Goal: Transaction & Acquisition: Purchase product/service

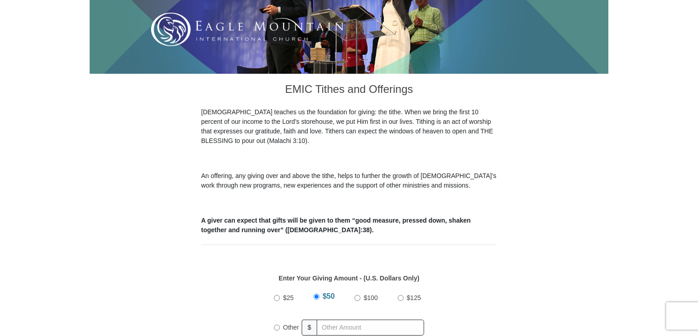
click at [277, 295] on input "$25" at bounding box center [277, 298] width 6 height 6
radio input "true"
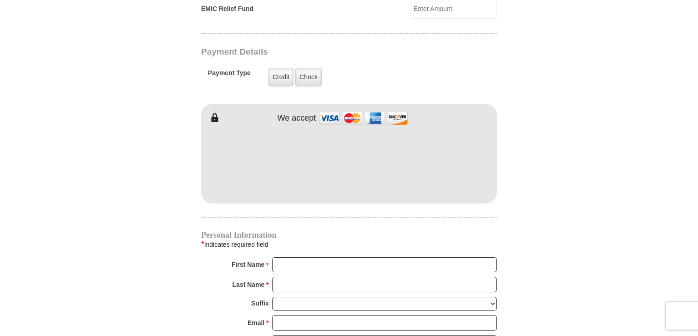
scroll to position [728, 0]
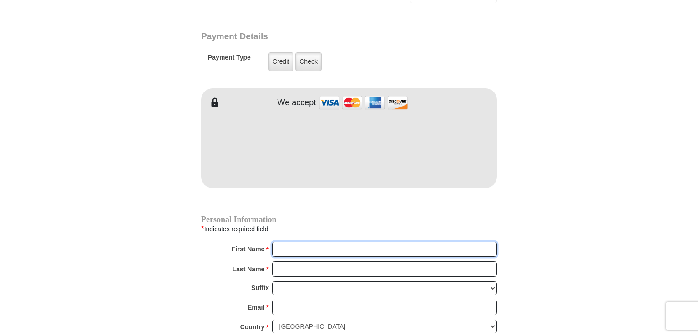
click at [310, 242] on input "First Name *" at bounding box center [384, 249] width 225 height 15
type input "[PERSON_NAME]"
click at [303, 261] on input "Last Name *" at bounding box center [384, 268] width 225 height 15
type input "[PERSON_NAME]"
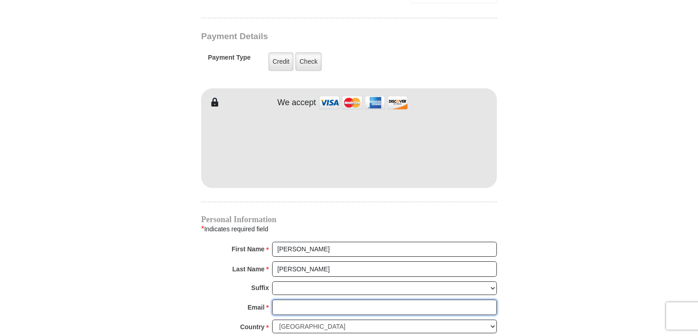
click at [290, 301] on input "Email *" at bounding box center [384, 306] width 225 height 15
type input "[EMAIL_ADDRESS][DOMAIN_NAME]"
type input "[STREET_ADDRESS]"
type input "Two Harbors"
select select "MN"
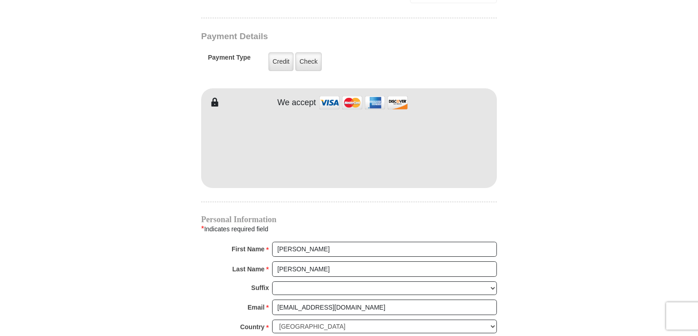
type input "55616"
type input "2188309381"
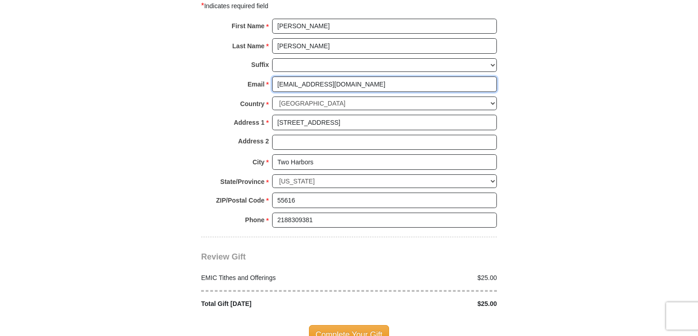
scroll to position [1047, 0]
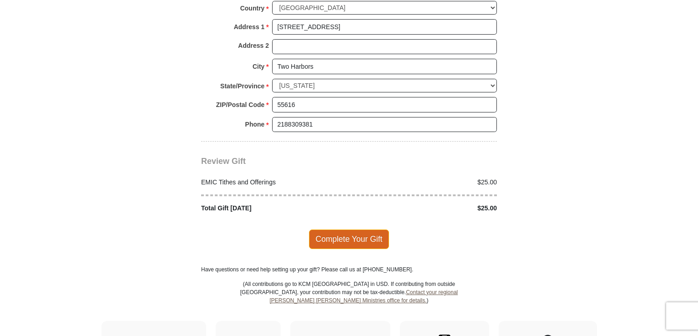
click at [363, 229] on span "Complete Your Gift" at bounding box center [349, 238] width 81 height 19
